Goal: Task Accomplishment & Management: Manage account settings

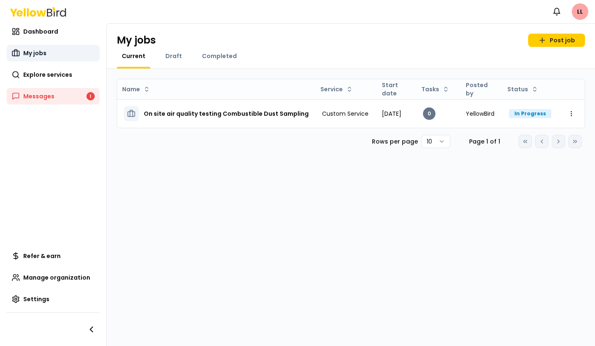
click at [28, 51] on span "My jobs" at bounding box center [34, 53] width 23 height 8
click at [29, 52] on span "My jobs" at bounding box center [34, 53] width 23 height 8
click at [42, 28] on span "Dashboard" at bounding box center [40, 31] width 35 height 8
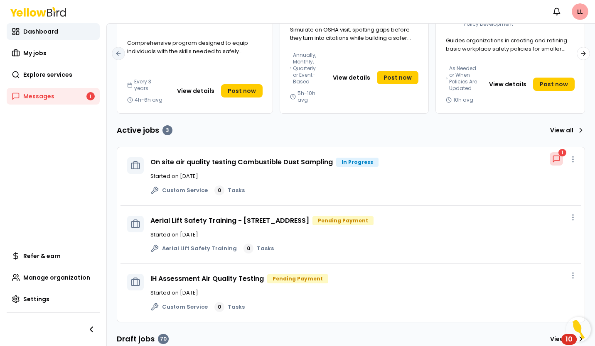
scroll to position [169, 0]
click at [566, 130] on link "View all" at bounding box center [565, 130] width 38 height 13
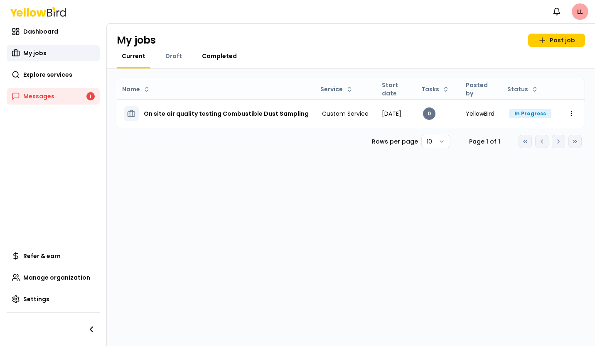
click at [209, 59] on span "Completed" at bounding box center [219, 56] width 35 height 8
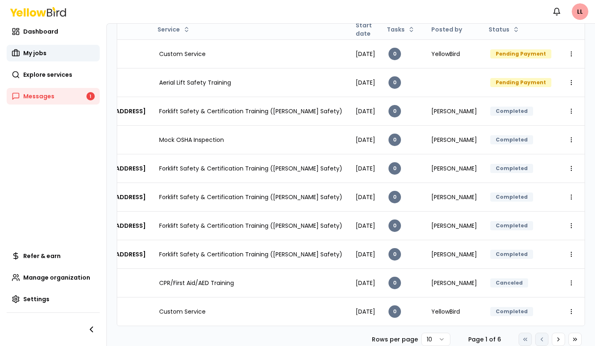
scroll to position [0, 283]
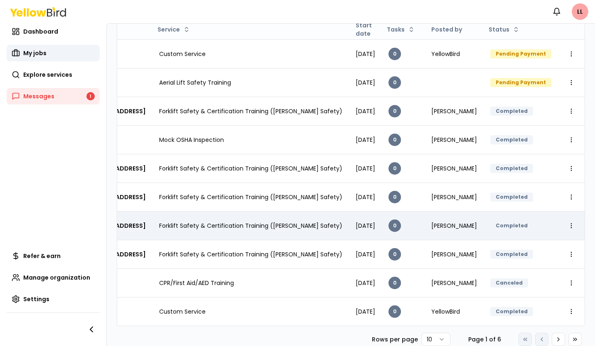
click at [195, 222] on span "Forklift Safety & Certification Training ([PERSON_NAME] Safety)" at bounding box center [250, 226] width 183 height 8
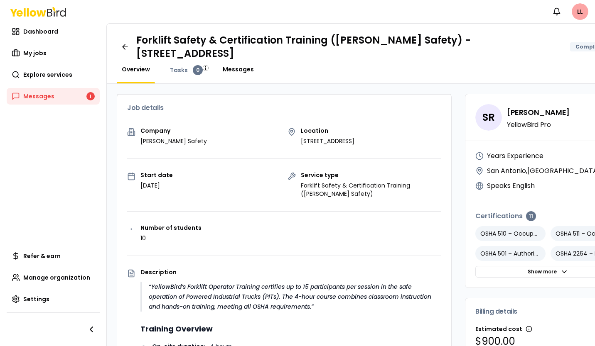
click at [230, 70] on span "Messages" at bounding box center [238, 69] width 31 height 8
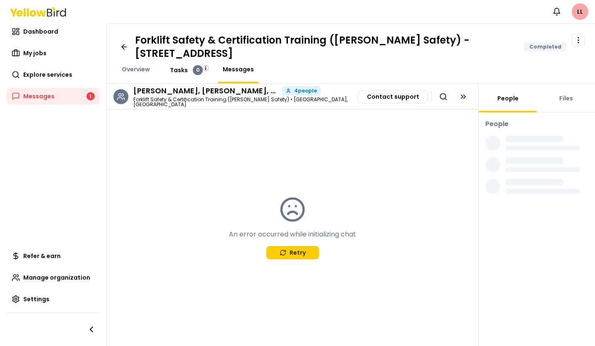
click at [173, 71] on span "Tasks" at bounding box center [179, 70] width 18 height 8
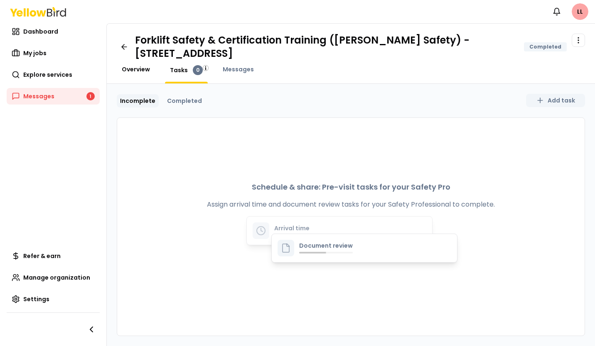
click at [133, 71] on span "Overview" at bounding box center [136, 69] width 28 height 8
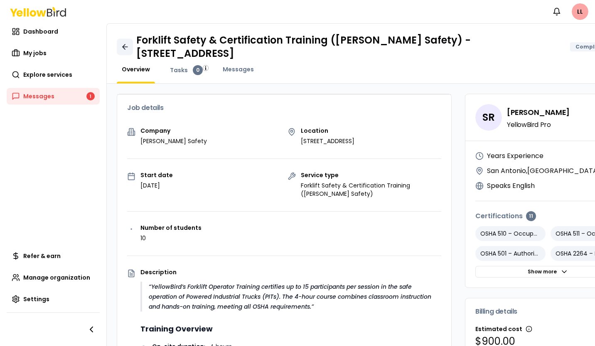
click at [125, 44] on icon at bounding box center [125, 47] width 8 height 8
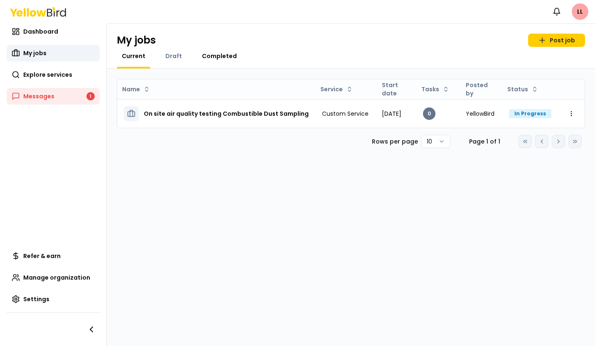
click at [211, 54] on span "Completed" at bounding box center [219, 56] width 35 height 8
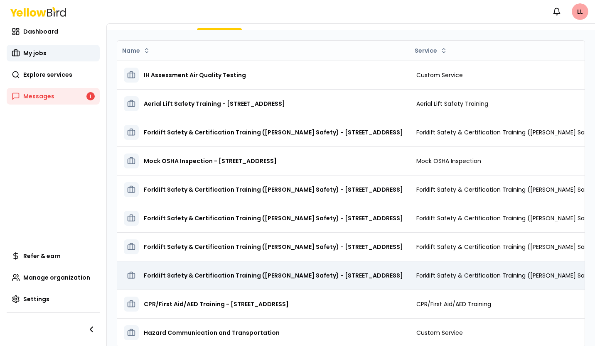
scroll to position [76, 0]
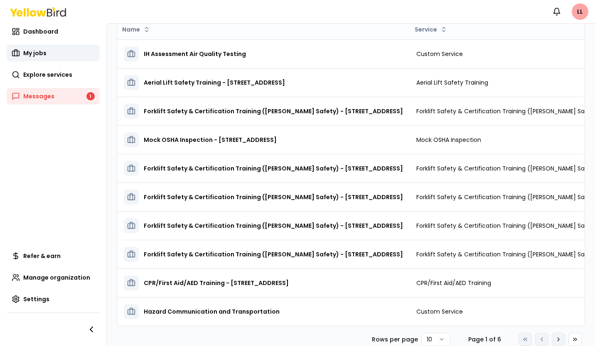
click at [555, 339] on icon at bounding box center [558, 339] width 7 height 7
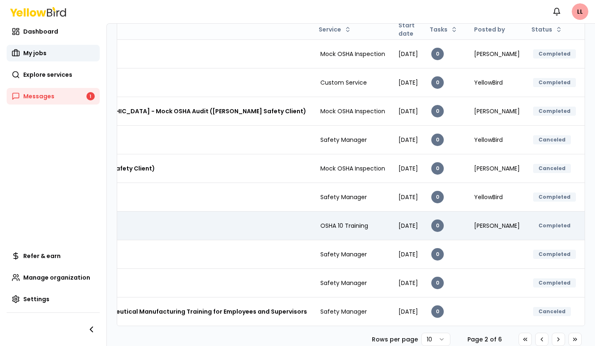
scroll to position [0, 225]
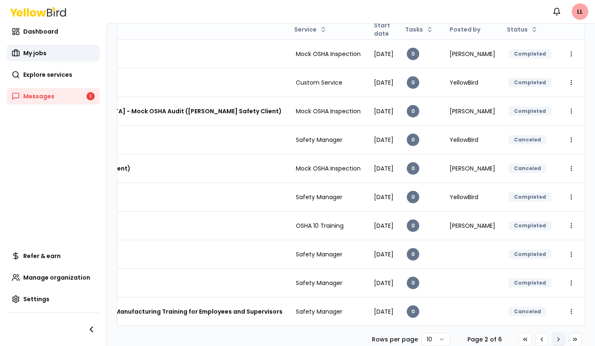
click at [557, 340] on icon at bounding box center [558, 339] width 2 height 3
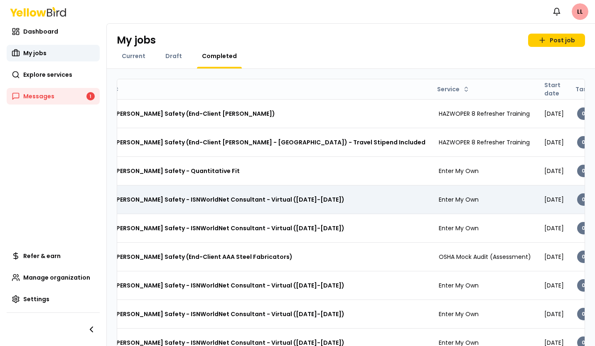
scroll to position [0, 0]
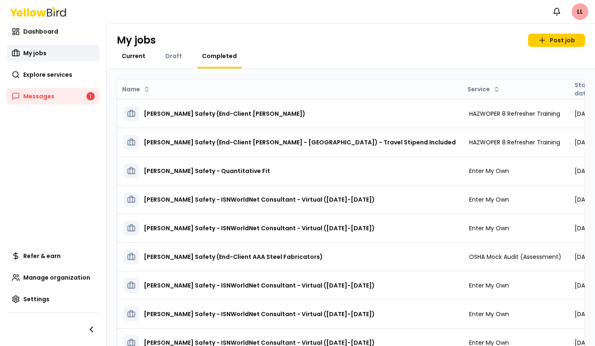
click at [132, 56] on span "Current" at bounding box center [134, 56] width 24 height 8
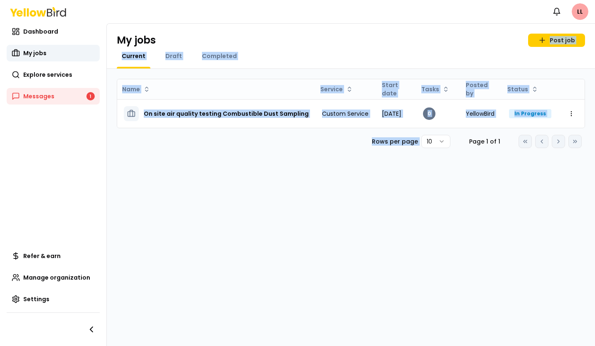
drag, startPoint x: 418, startPoint y: 159, endPoint x: 394, endPoint y: 45, distance: 116.2
click at [394, 45] on div "My jobs Post job Current Draft Completed Name Service Start date Tasks Posted b…" at bounding box center [350, 184] width 488 height 323
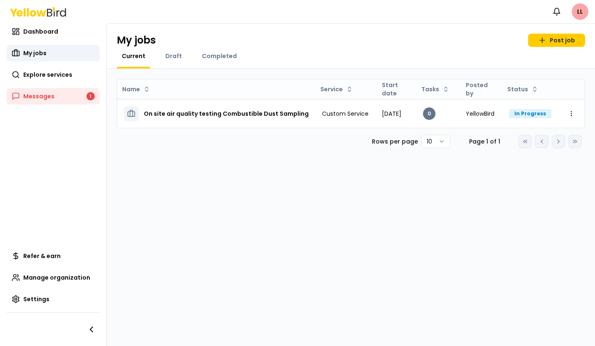
click at [310, 44] on div "My jobs Post job" at bounding box center [351, 40] width 468 height 13
click at [66, 279] on span "Manage organization" at bounding box center [56, 278] width 67 height 8
